Goal: Communication & Community: Ask a question

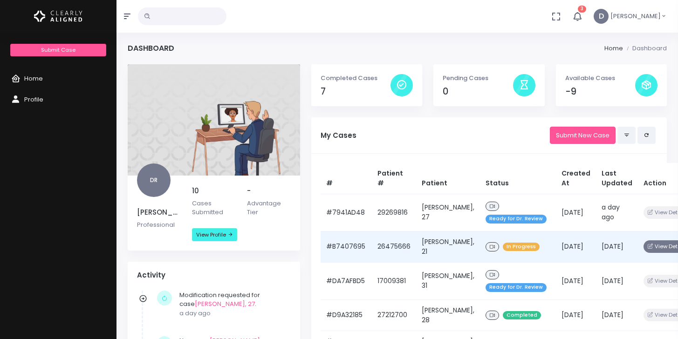
click at [649, 244] on button "View Details" at bounding box center [667, 246] width 48 height 13
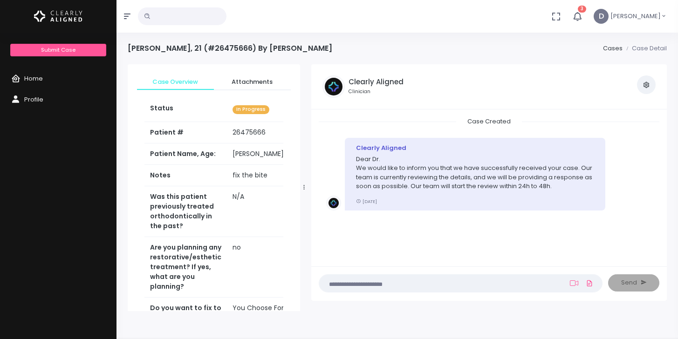
click at [451, 282] on textarea at bounding box center [442, 283] width 235 height 10
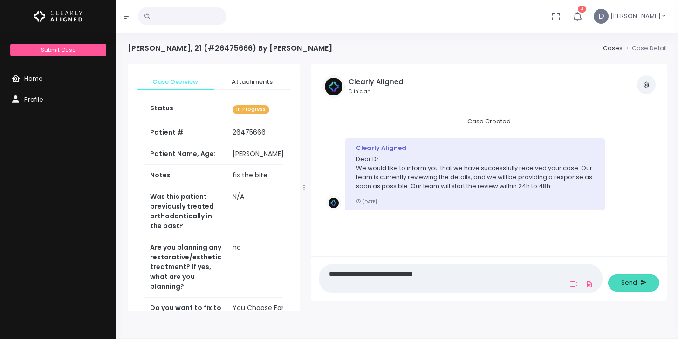
type textarea "**********"
click at [638, 279] on button "Send" at bounding box center [633, 282] width 51 height 17
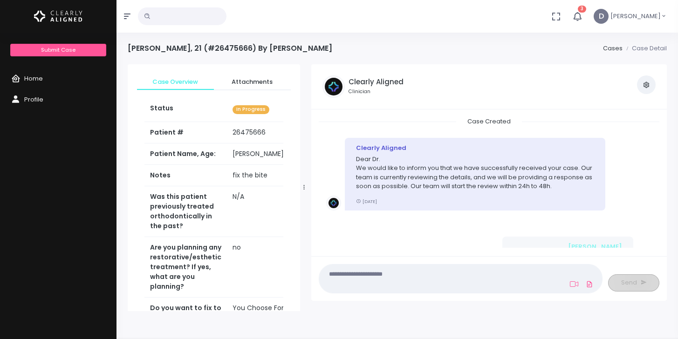
scroll to position [53, 0]
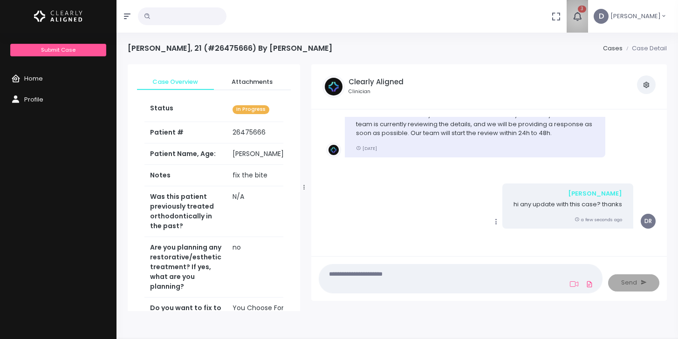
click at [582, 17] on icon "button" at bounding box center [577, 16] width 10 height 10
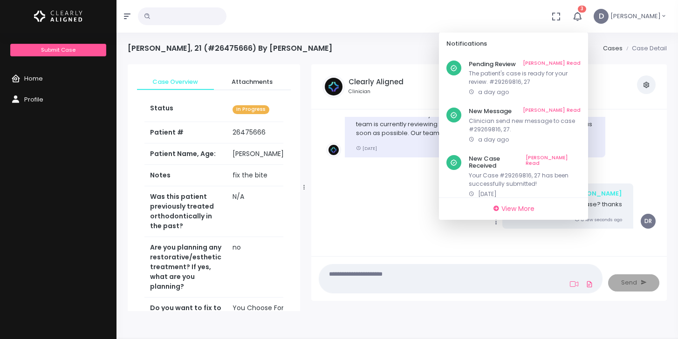
click at [486, 14] on div "No data found, change terms and search again... 3 Notifications Pending Review …" at bounding box center [339, 16] width 678 height 33
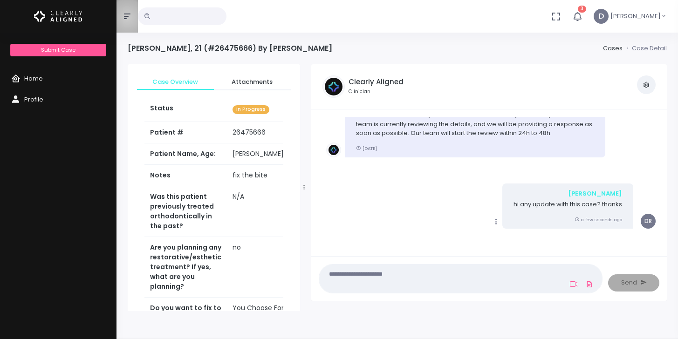
click at [127, 18] on icon "button" at bounding box center [127, 16] width 7 height 7
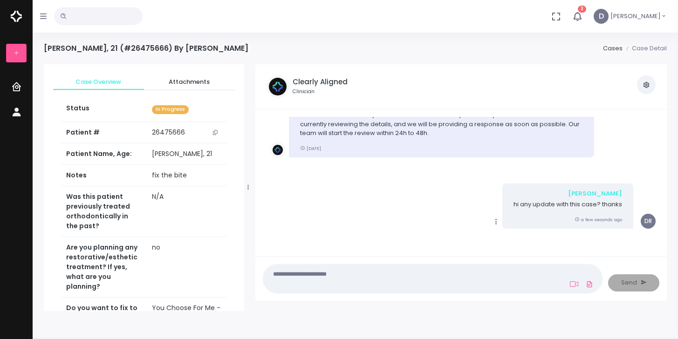
click at [42, 20] on icon "button" at bounding box center [43, 16] width 7 height 7
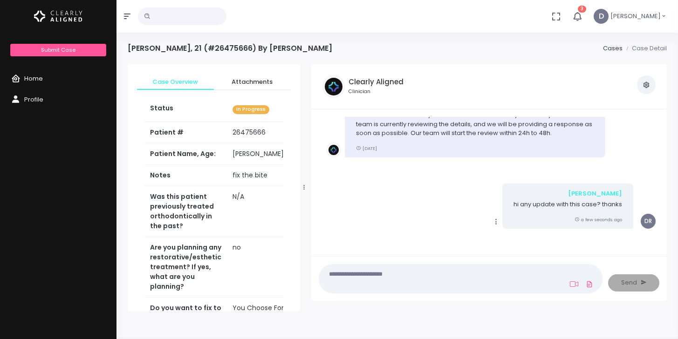
click at [50, 80] on link "Home" at bounding box center [58, 78] width 116 height 21
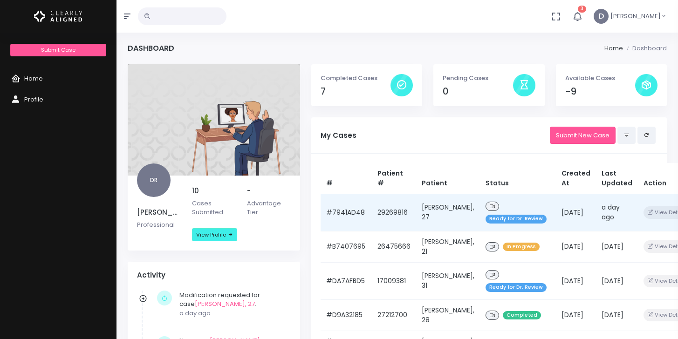
click at [568, 217] on td "[DATE]" at bounding box center [576, 212] width 40 height 37
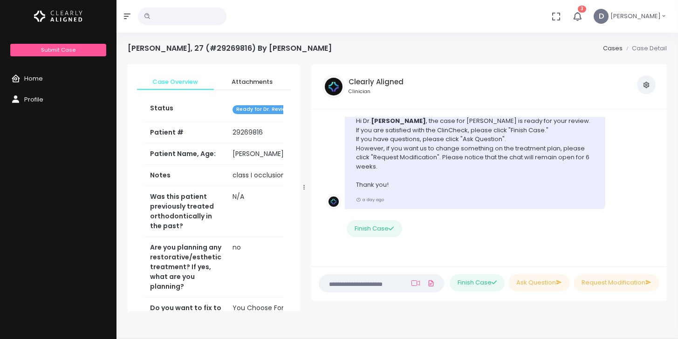
click at [652, 143] on li "Clearly Aligned Hi [PERSON_NAME] , the case for [PERSON_NAME] is ready for your…" at bounding box center [489, 175] width 341 height 165
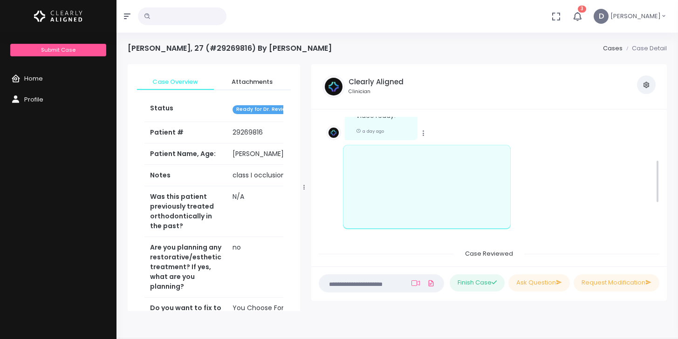
scroll to position [139, 0]
drag, startPoint x: 657, startPoint y: 232, endPoint x: 658, endPoint y: 178, distance: 53.6
click at [658, 178] on ul "Case Created Clearly Aligned Dear Dr. We would like to inform you that we have …" at bounding box center [489, 187] width 341 height 141
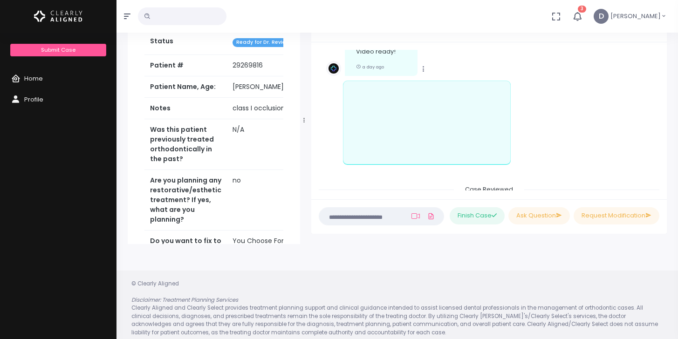
scroll to position [0, 0]
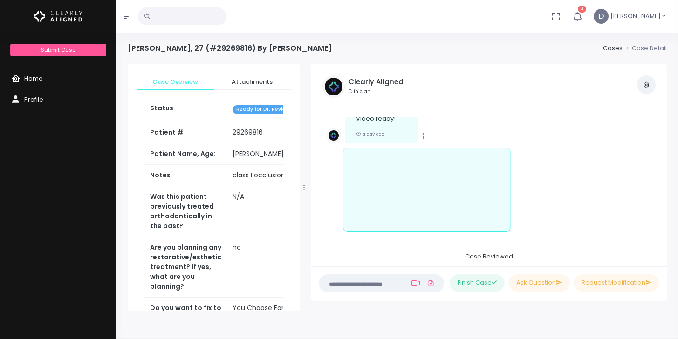
click at [59, 82] on link "Home" at bounding box center [58, 78] width 116 height 21
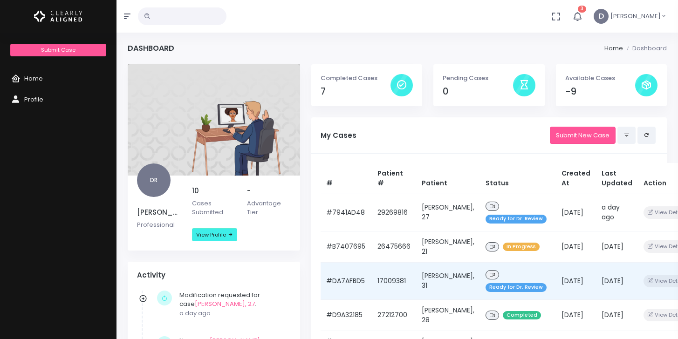
click at [576, 277] on td "[DATE]" at bounding box center [576, 280] width 40 height 37
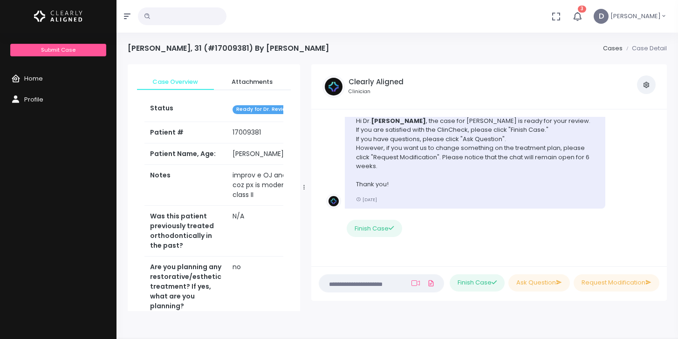
scroll to position [2, 0]
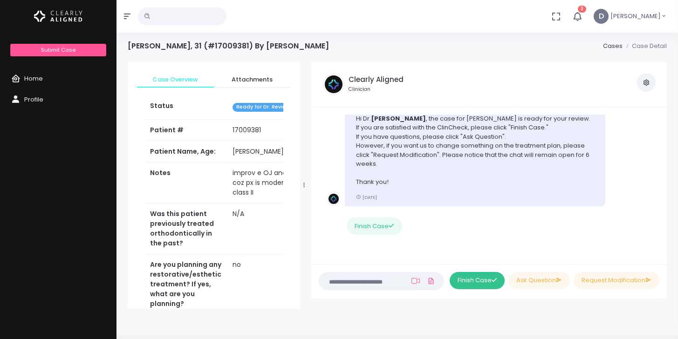
click at [479, 280] on button "Finish Case" at bounding box center [477, 280] width 55 height 17
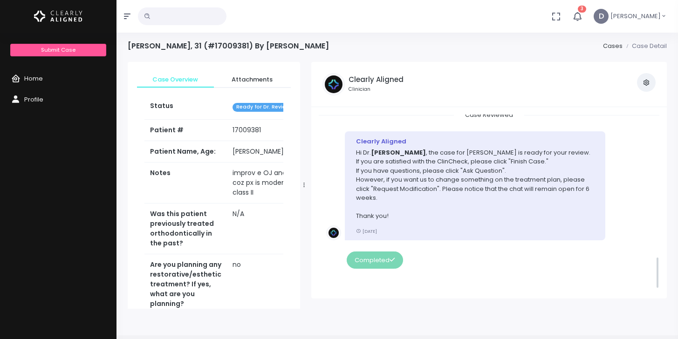
scroll to position [772, 0]
click at [58, 80] on link "Home" at bounding box center [58, 78] width 116 height 21
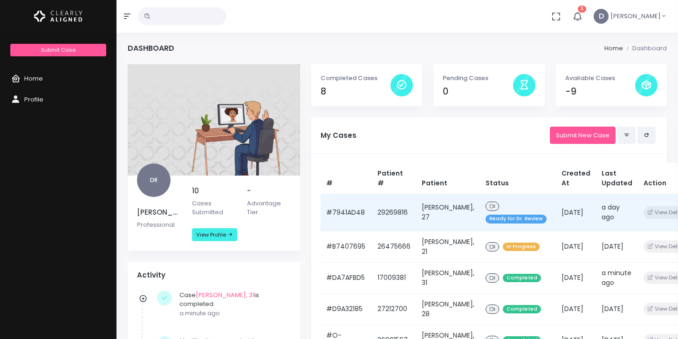
click at [572, 210] on td "[DATE]" at bounding box center [576, 212] width 40 height 37
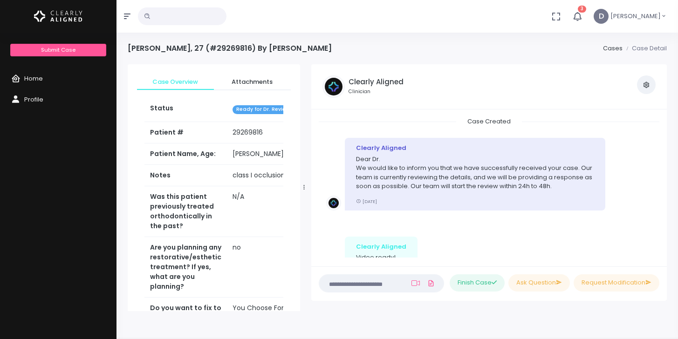
scroll to position [312, 0]
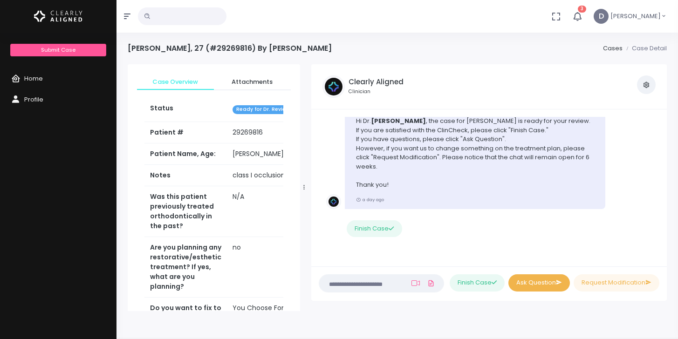
click at [542, 282] on button "Ask Question" at bounding box center [539, 282] width 62 height 17
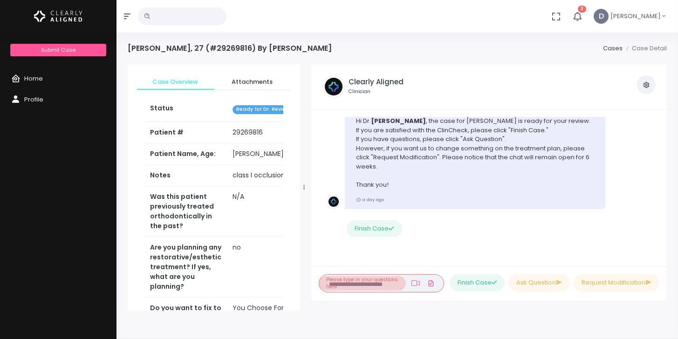
click at [527, 316] on div "[PERSON_NAME], 27 (#29269816) By [PERSON_NAME] Cases Case Detail Case Overview …" at bounding box center [396, 207] width 561 height 414
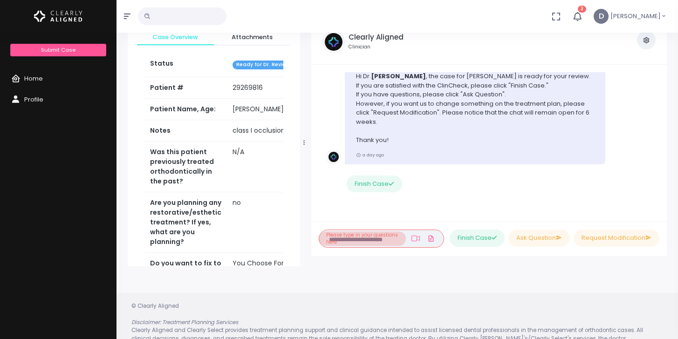
scroll to position [44, 0]
